Goal: Information Seeking & Learning: Learn about a topic

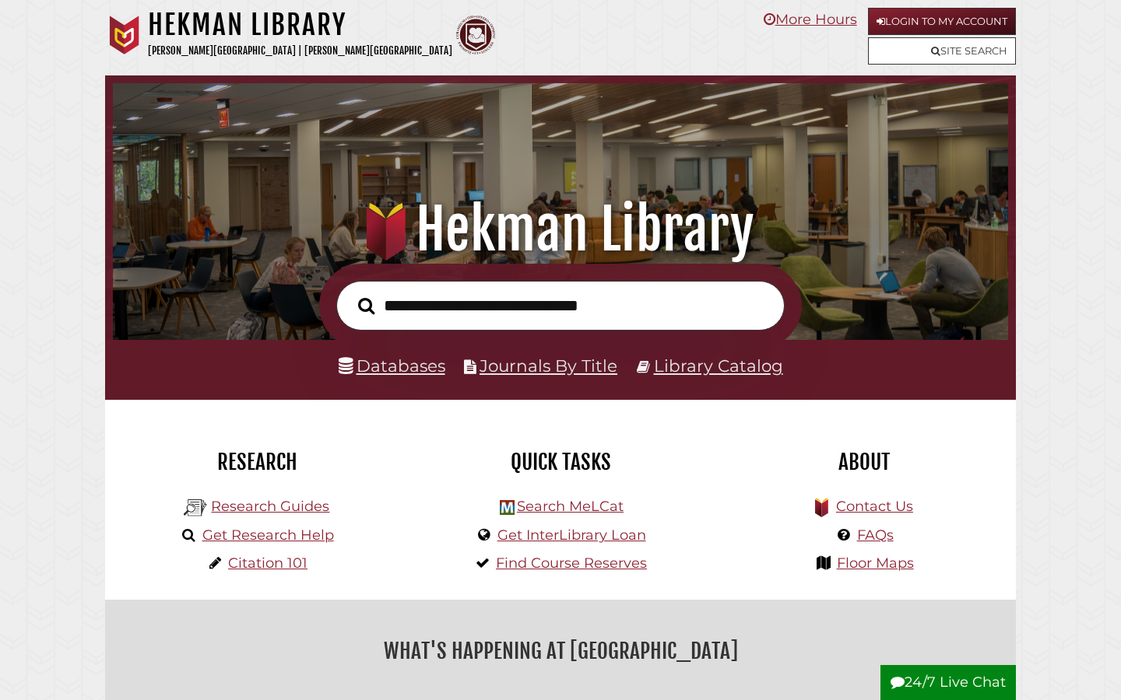
scroll to position [296, 887]
click at [376, 367] on link "Databases" at bounding box center [391, 366] width 107 height 20
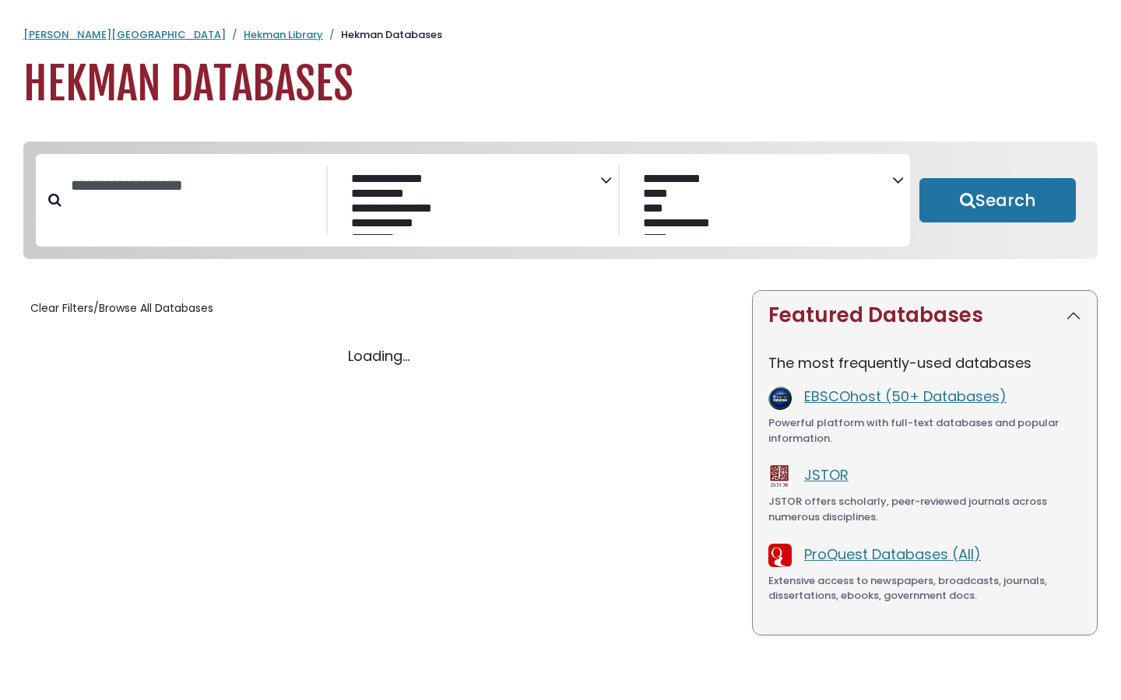
select select "Database Subject Filter"
select select "Database Vendors Filter"
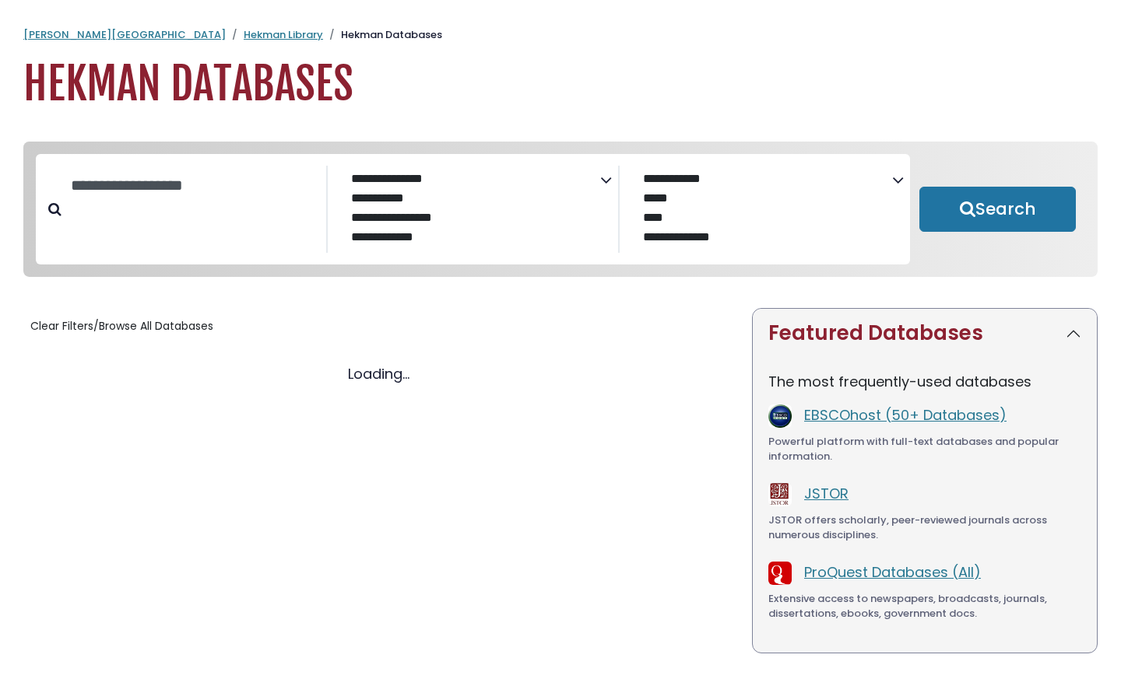
select select "Database Subject Filter"
select select "Database Vendors Filter"
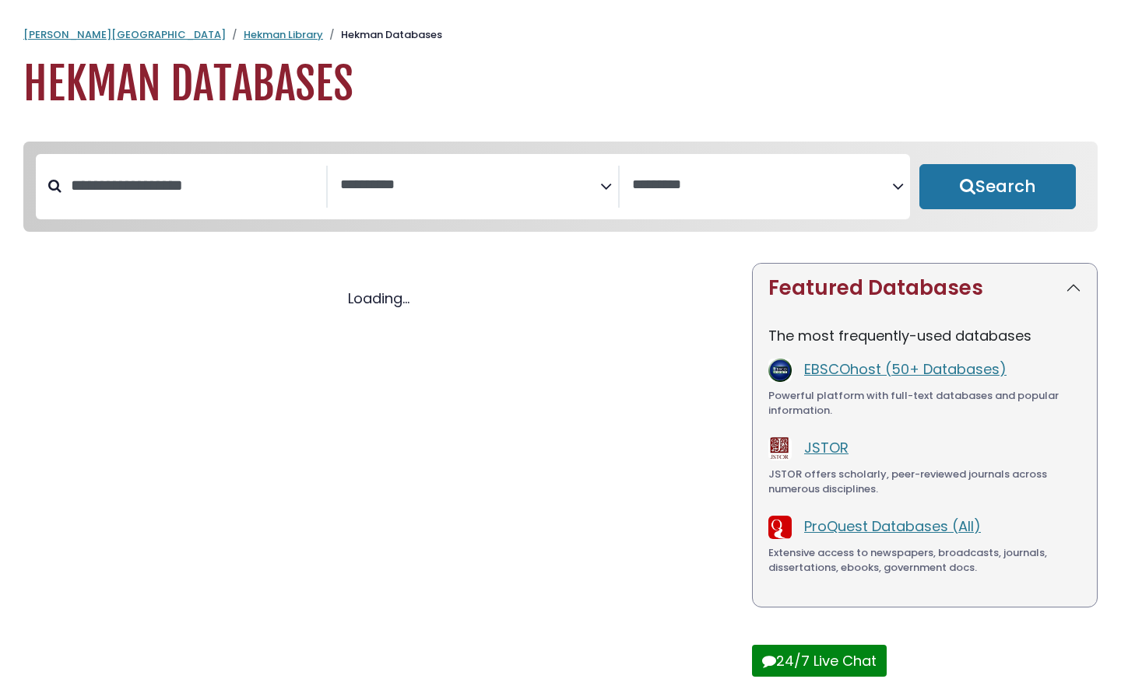
select select "Database Subject Filter"
select select "Database Vendors Filter"
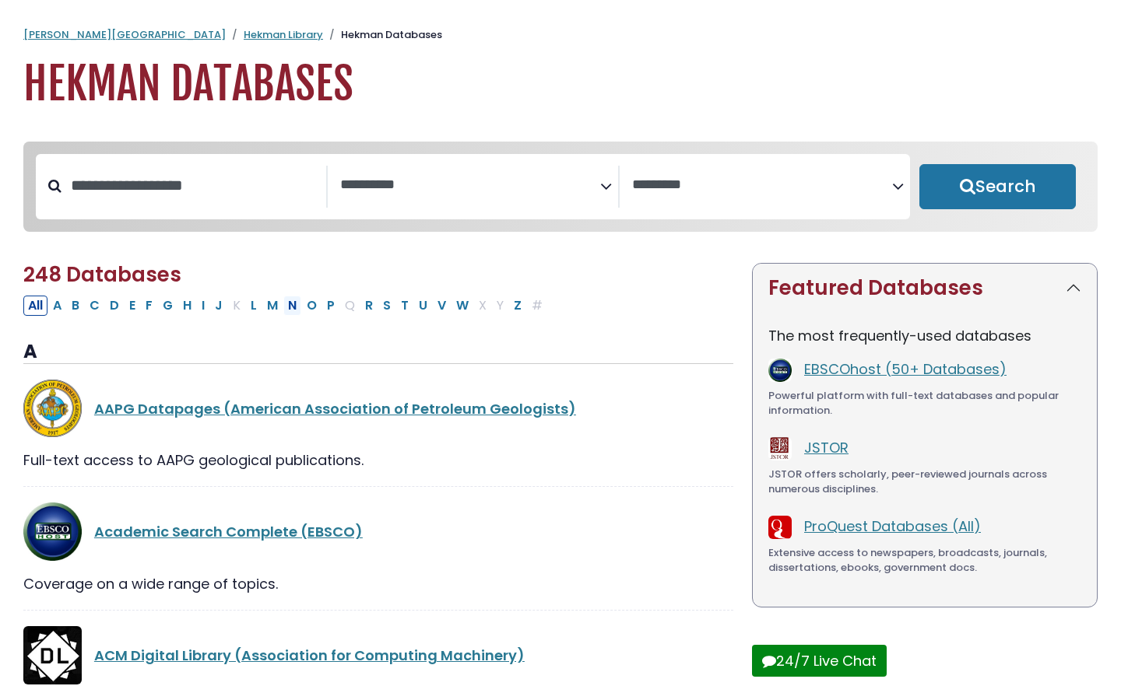
click at [293, 310] on button "N" at bounding box center [292, 306] width 18 height 20
select select "Database Subject Filter"
select select "Database Vendors Filter"
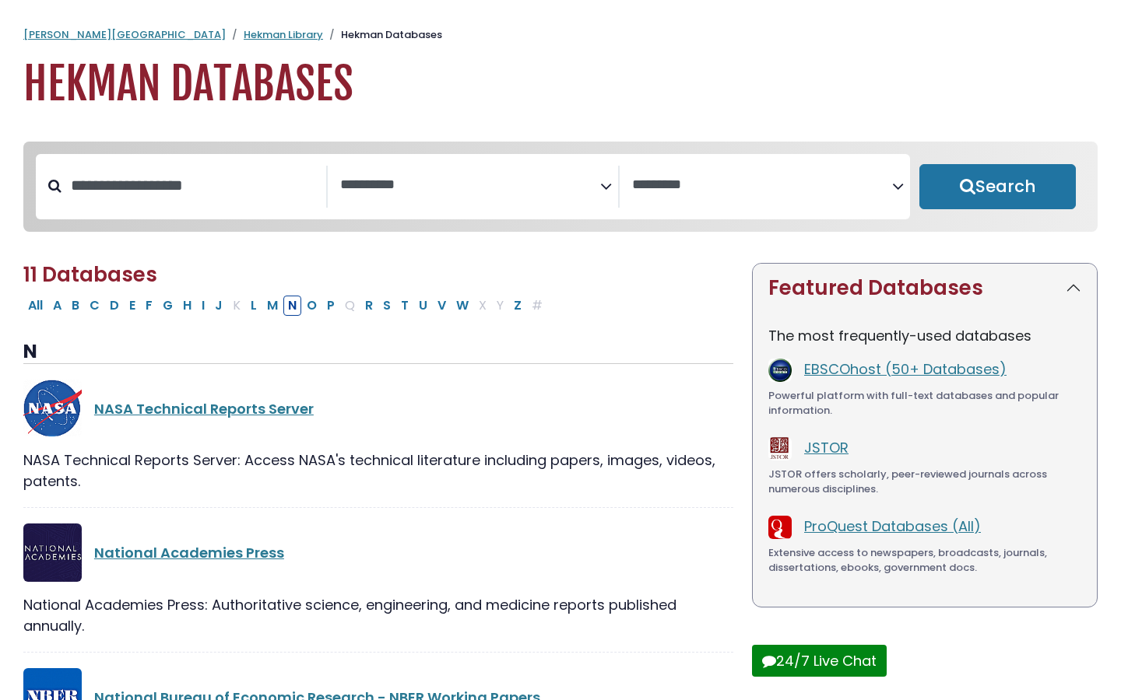
click at [386, 199] on span "Search filters" at bounding box center [470, 187] width 260 height 42
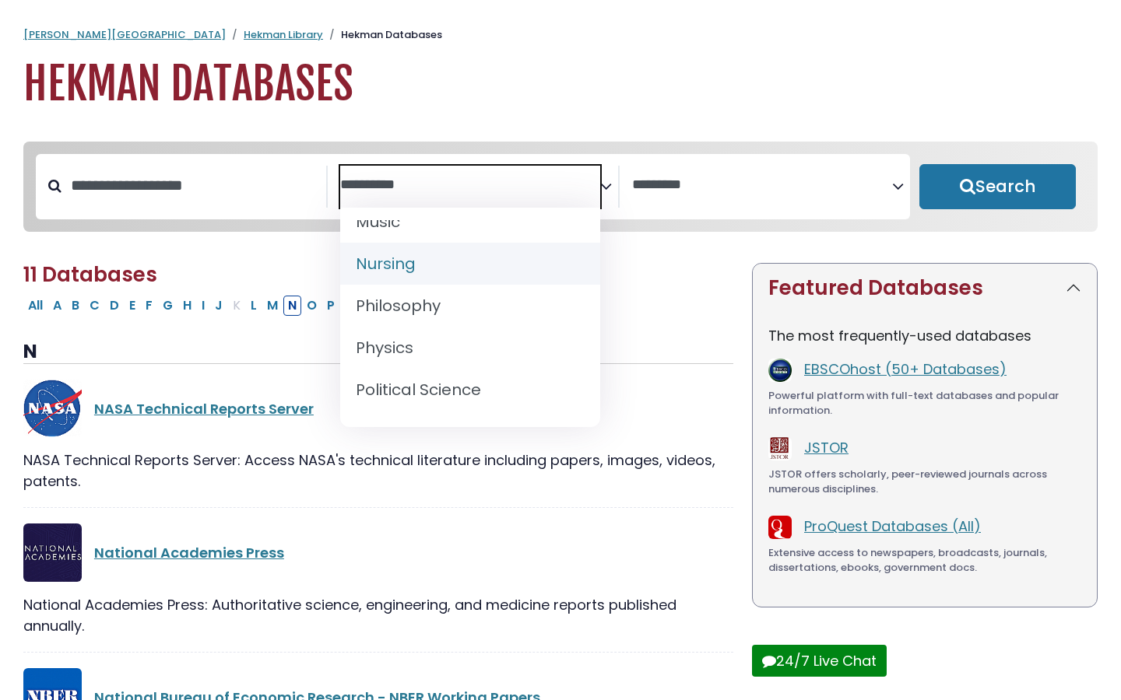
scroll to position [1236, 0]
select select "*****"
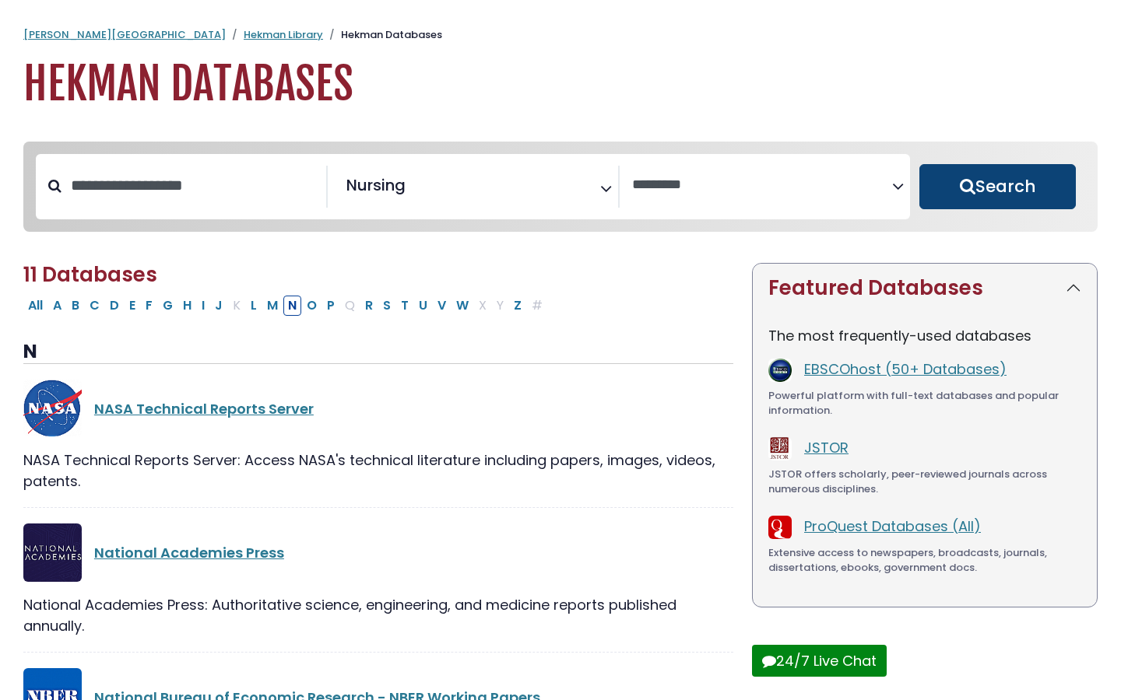
click at [976, 173] on button "Search" at bounding box center [997, 186] width 156 height 45
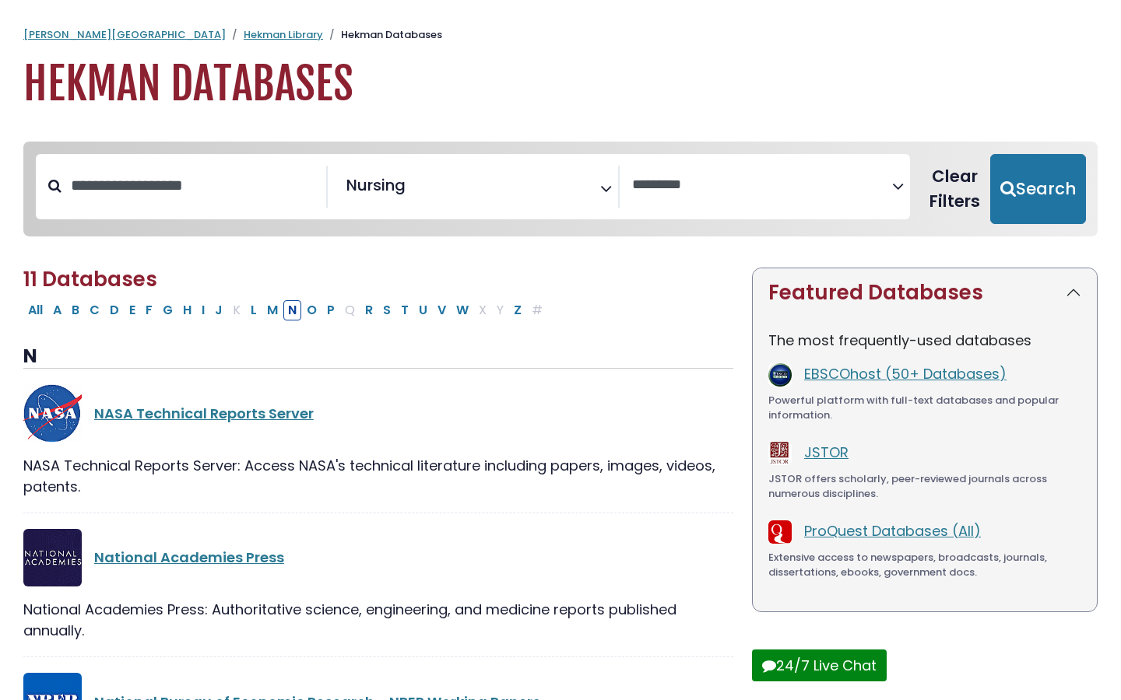
select select "Database Vendors Filter"
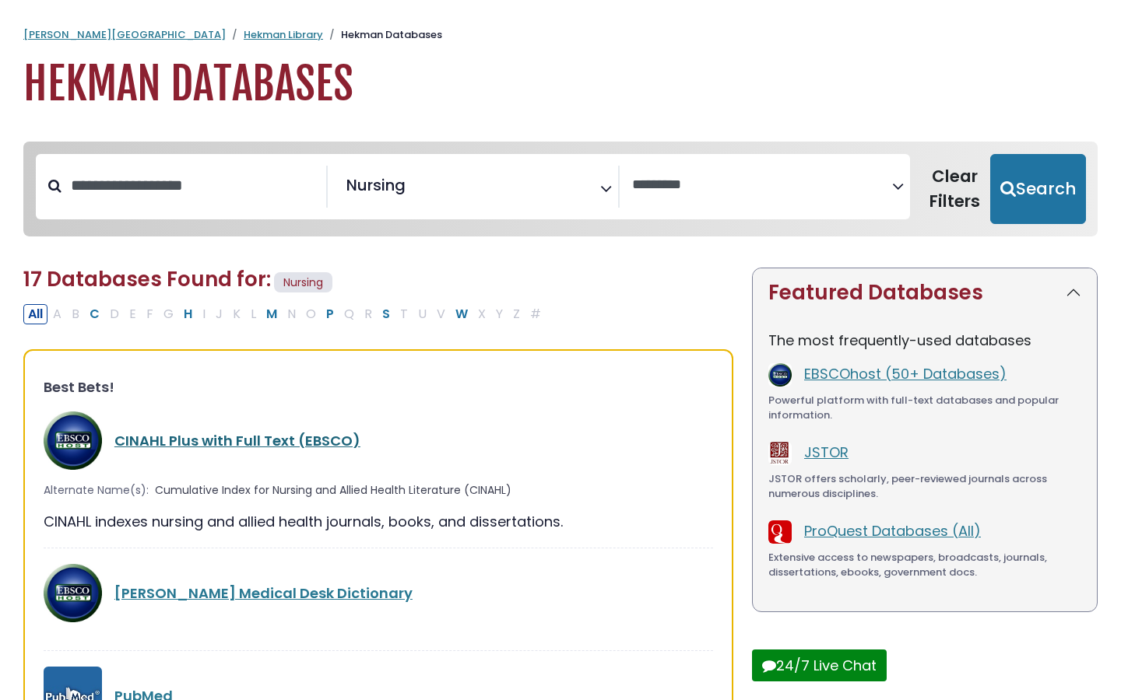
click at [279, 444] on link "CINAHL Plus with Full Text (EBSCO)" at bounding box center [237, 440] width 246 height 19
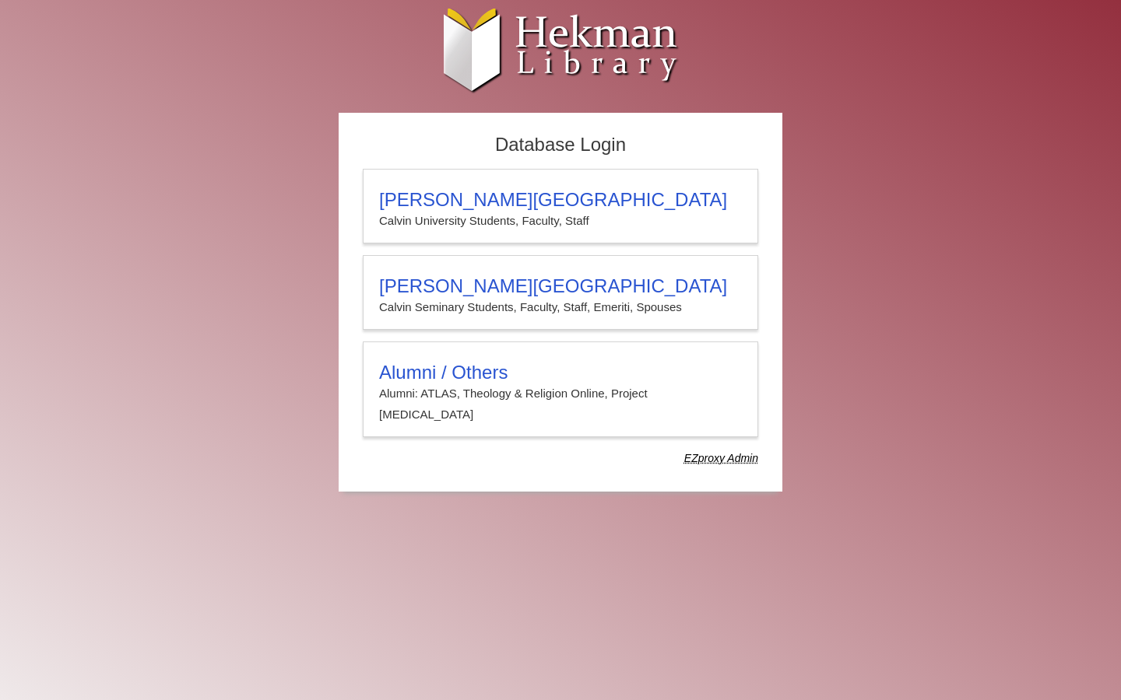
click at [473, 244] on div "Calvin University Calvin University Students, Faculty, Staff Calvin Theological…" at bounding box center [560, 319] width 395 height 300
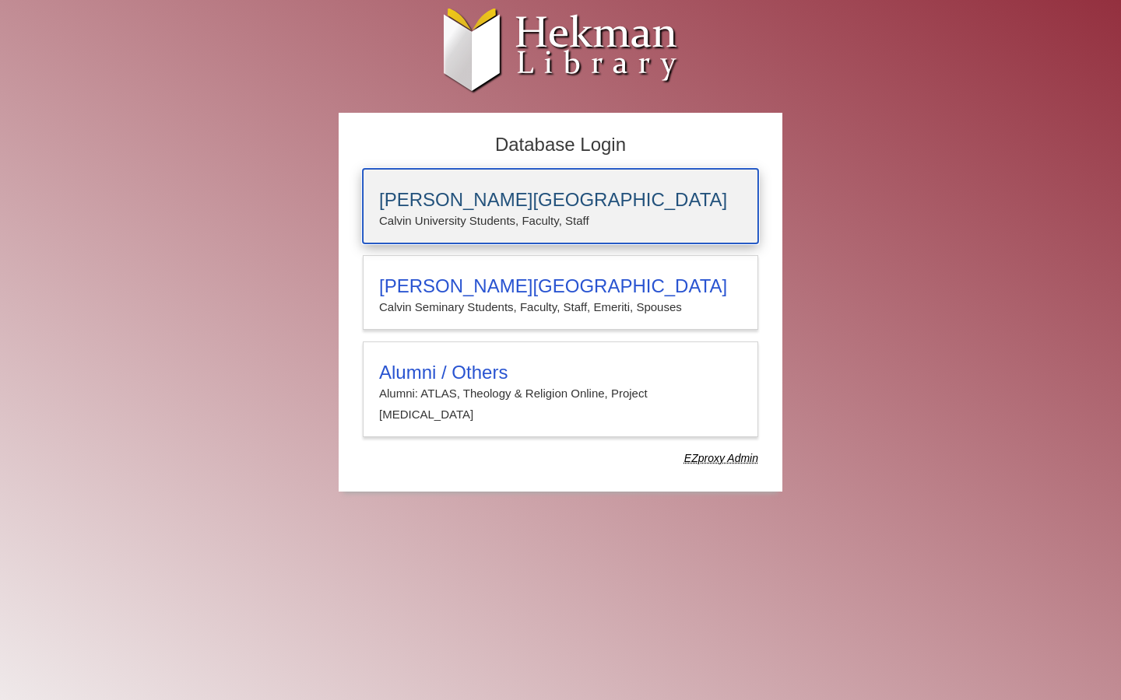
click at [474, 229] on p "Calvin University Students, Faculty, Staff" at bounding box center [560, 221] width 363 height 20
